Goal: Find specific page/section: Find specific page/section

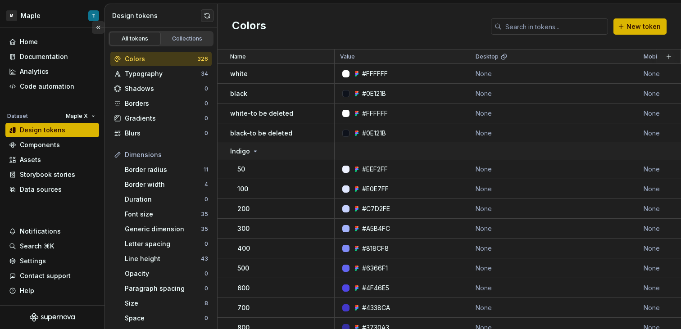
click at [94, 29] on button "Collapse sidebar" at bounding box center [98, 27] width 13 height 13
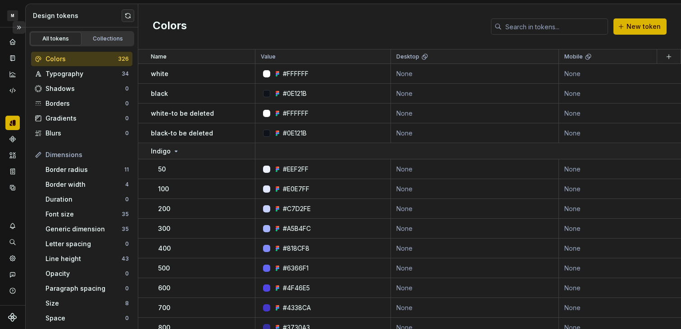
click at [19, 30] on button "Expand sidebar" at bounding box center [19, 27] width 13 height 13
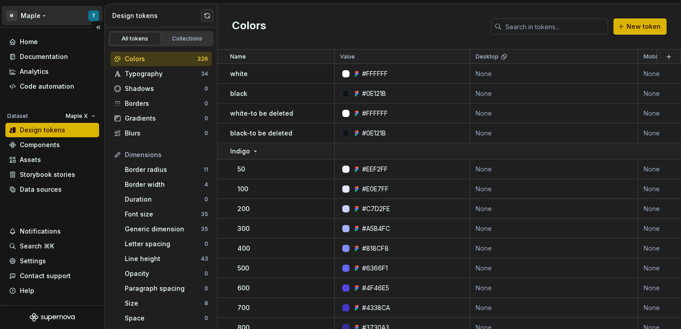
click at [91, 17] on html "M Maple T Home Documentation Analytics Code automation Dataset Maple X Design t…" at bounding box center [340, 164] width 681 height 329
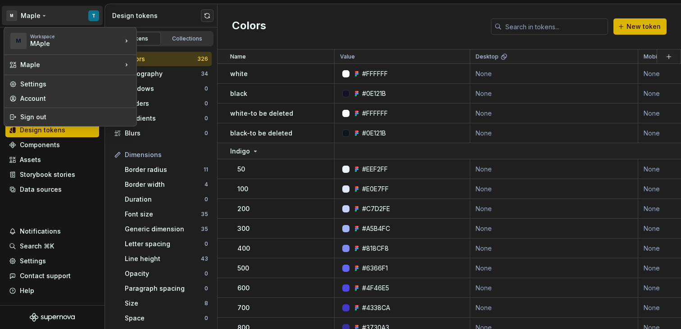
click at [307, 18] on html "M Maple T Home Documentation Analytics Code automation Dataset Maple X Design t…" at bounding box center [340, 164] width 681 height 329
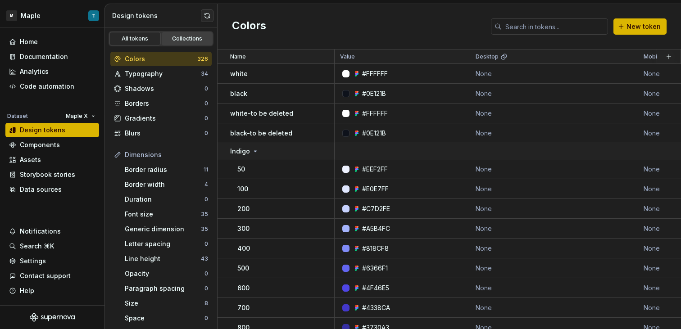
click at [194, 39] on div "Collections" at bounding box center [187, 38] width 45 height 7
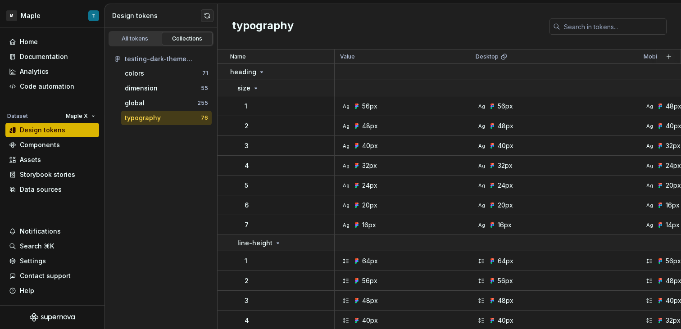
click at [152, 47] on div "testing-dark-theme (supernova) colors 71 dimension 55 global 255 typography 76" at bounding box center [161, 88] width 112 height 84
click at [78, 116] on html "M Maple T Home Documentation Analytics Code automation Dataset Maple X Design t…" at bounding box center [340, 164] width 681 height 329
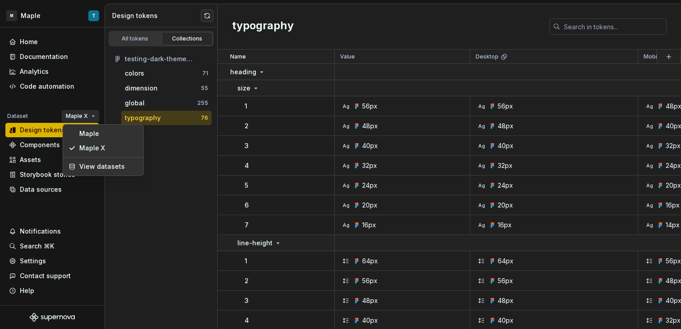
click at [163, 155] on html "M Maple T Home Documentation Analytics Code automation Dataset Maple X Design t…" at bounding box center [340, 164] width 681 height 329
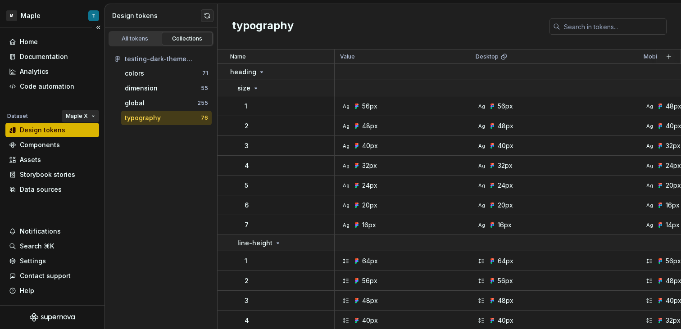
click at [78, 118] on html "M Maple T Home Documentation Analytics Code automation Dataset Maple X Design t…" at bounding box center [340, 164] width 681 height 329
click at [144, 203] on html "M Maple T Home Documentation Analytics Code automation Dataset Maple X Design t…" at bounding box center [340, 164] width 681 height 329
